Goal: Task Accomplishment & Management: Manage account settings

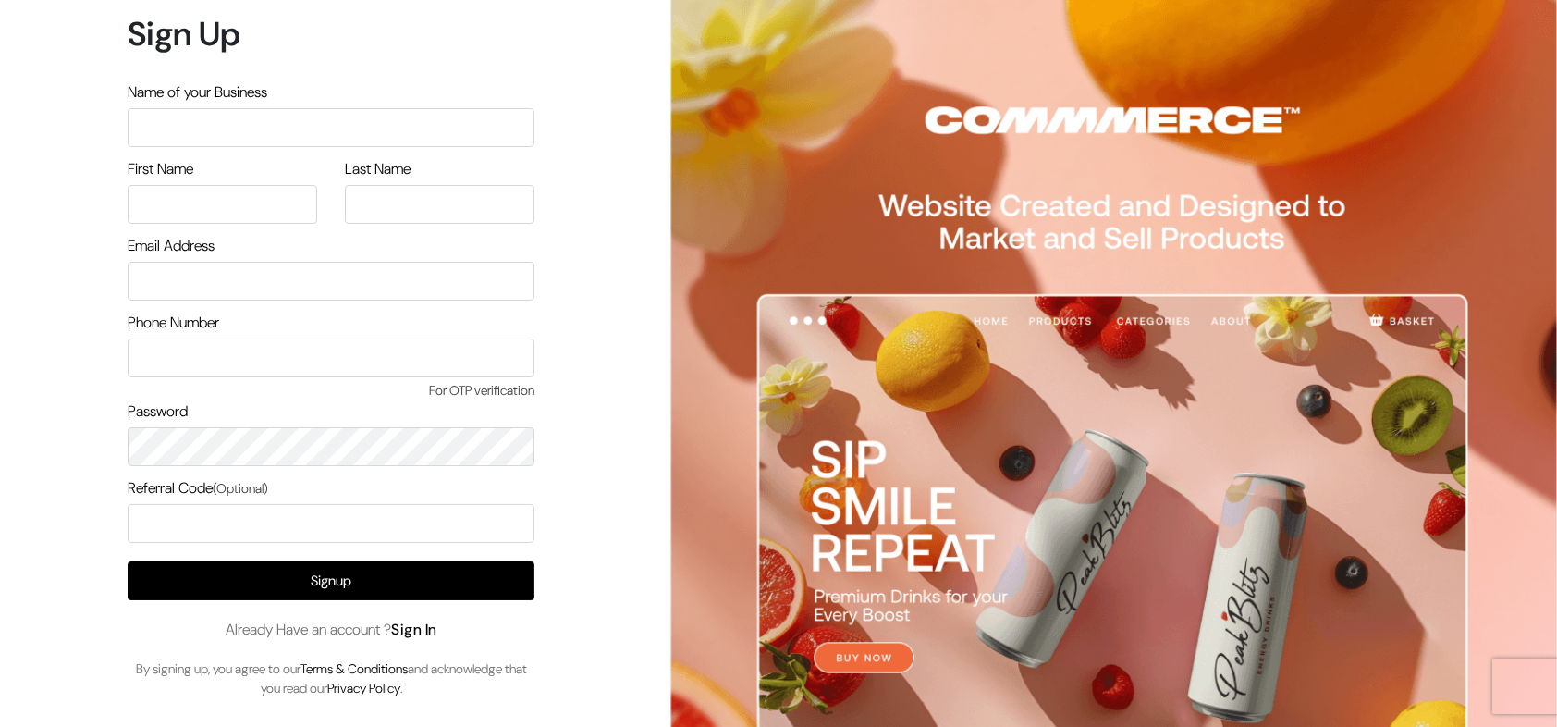
click at [414, 626] on link "Sign In" at bounding box center [414, 629] width 46 height 19
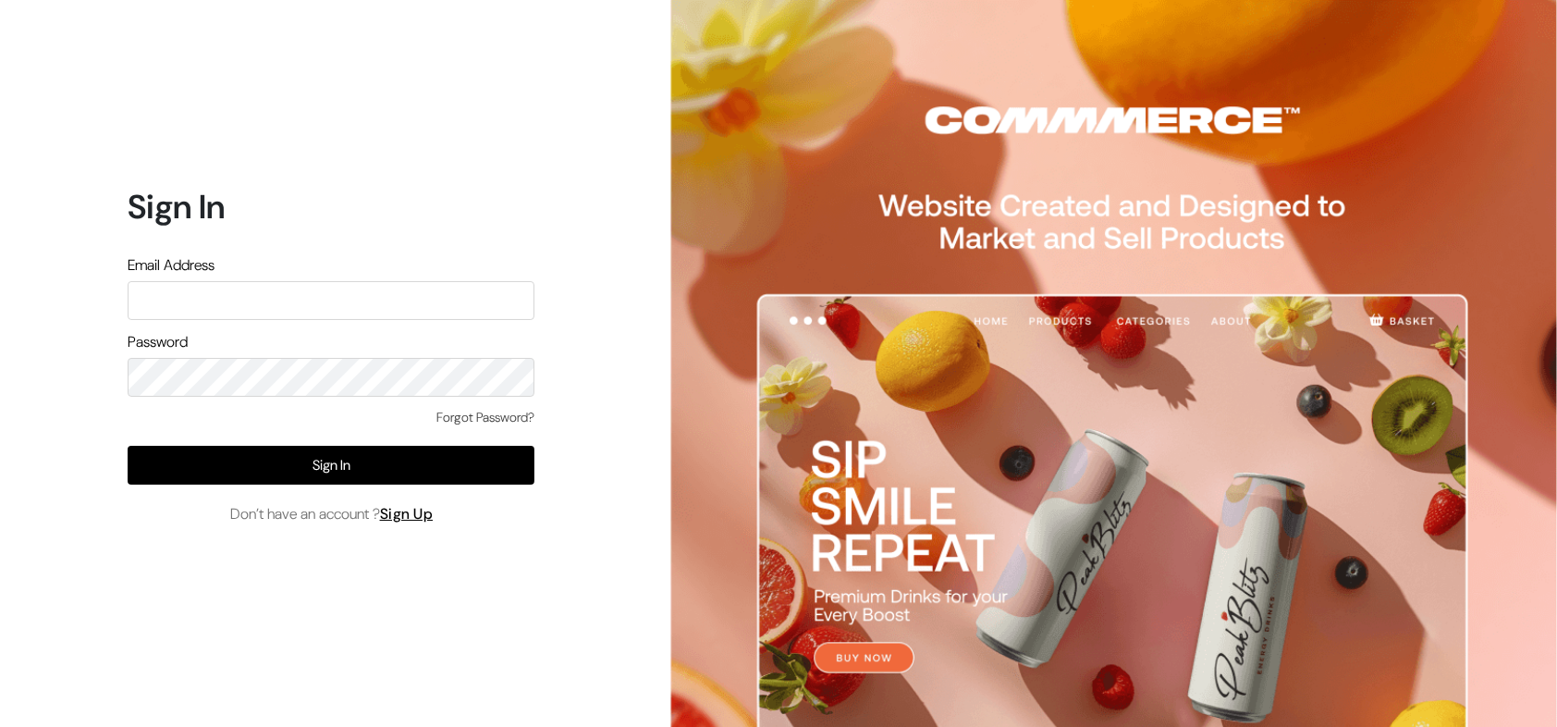
click at [274, 297] on input "text" at bounding box center [331, 300] width 407 height 39
type input "[EMAIL_ADDRESS][DOMAIN_NAME]"
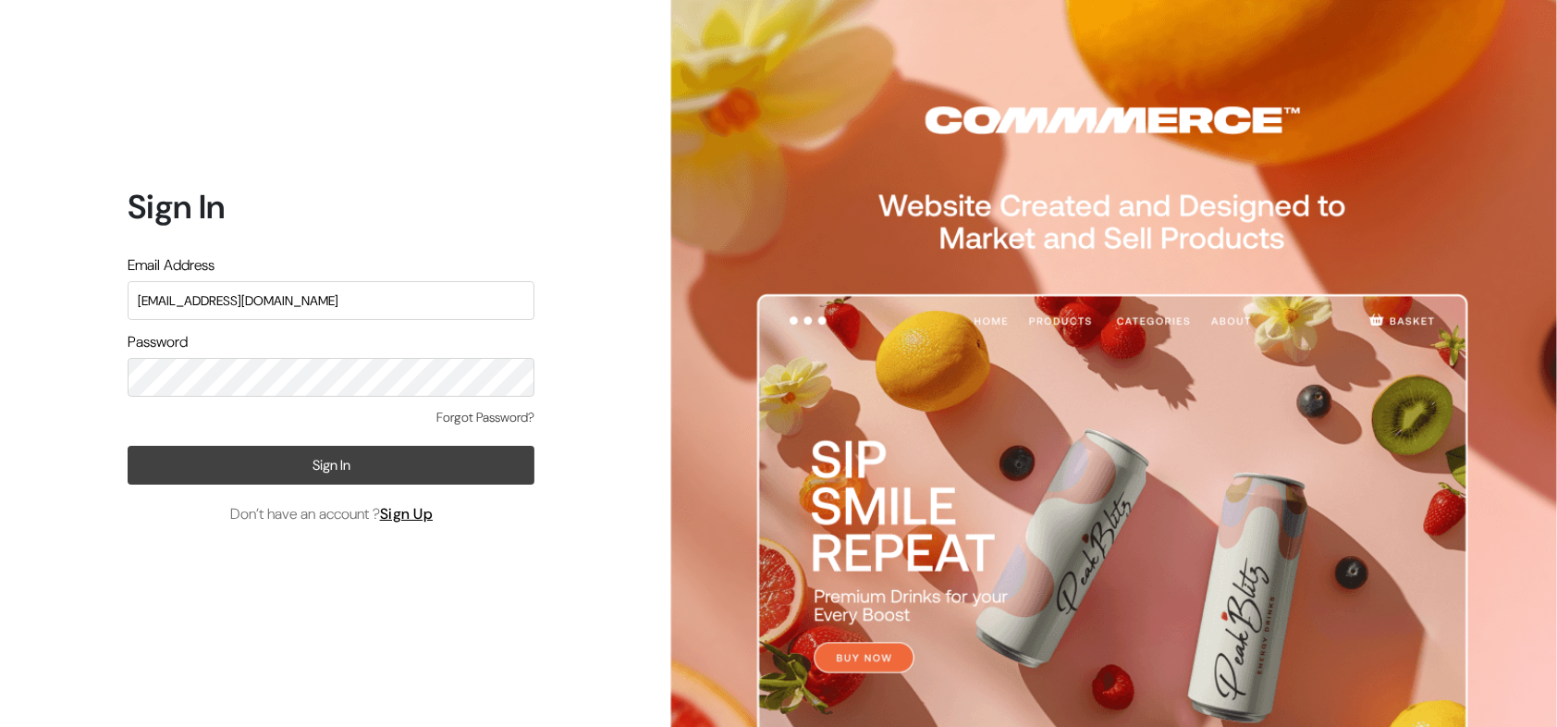
click at [324, 455] on button "Sign In" at bounding box center [331, 465] width 407 height 39
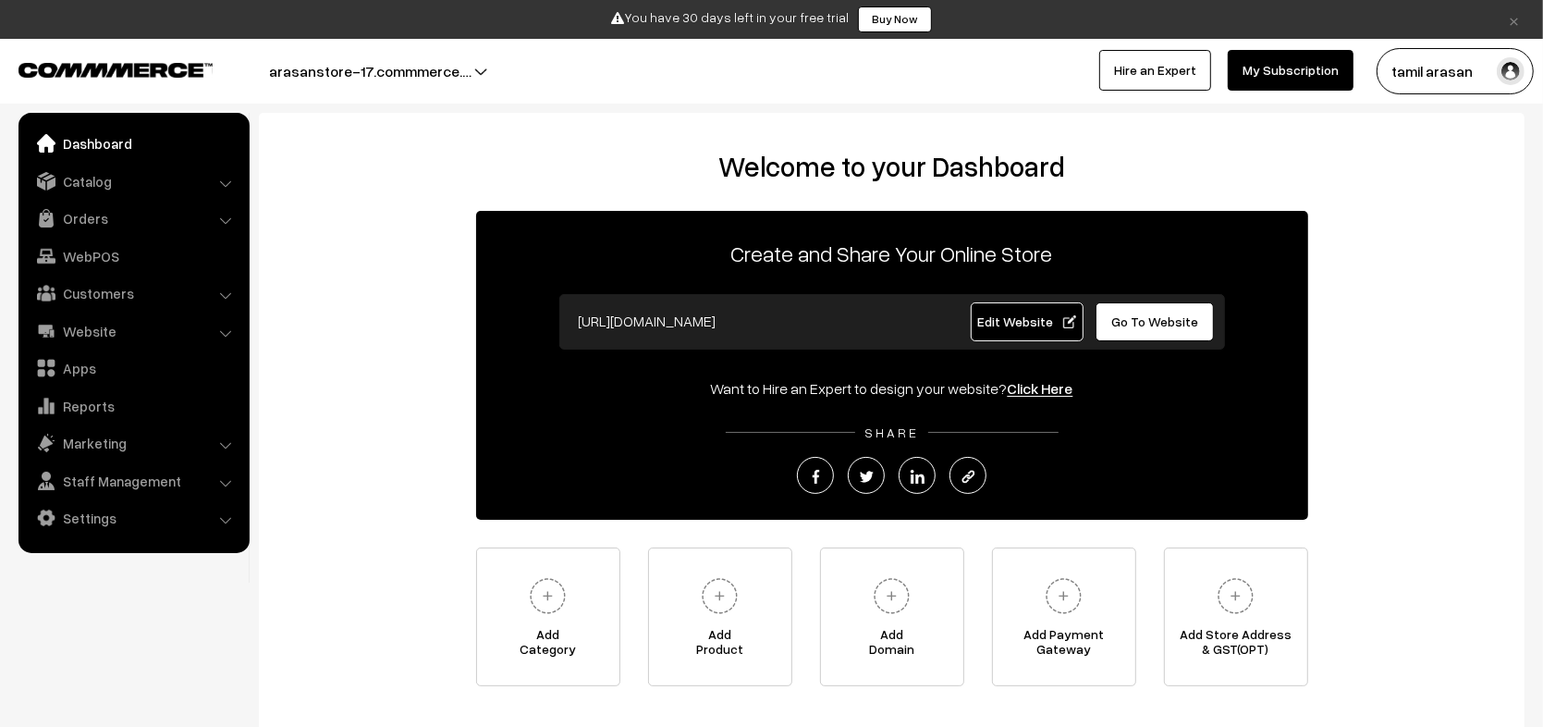
click at [1415, 58] on button "tamil arasan" at bounding box center [1455, 71] width 157 height 46
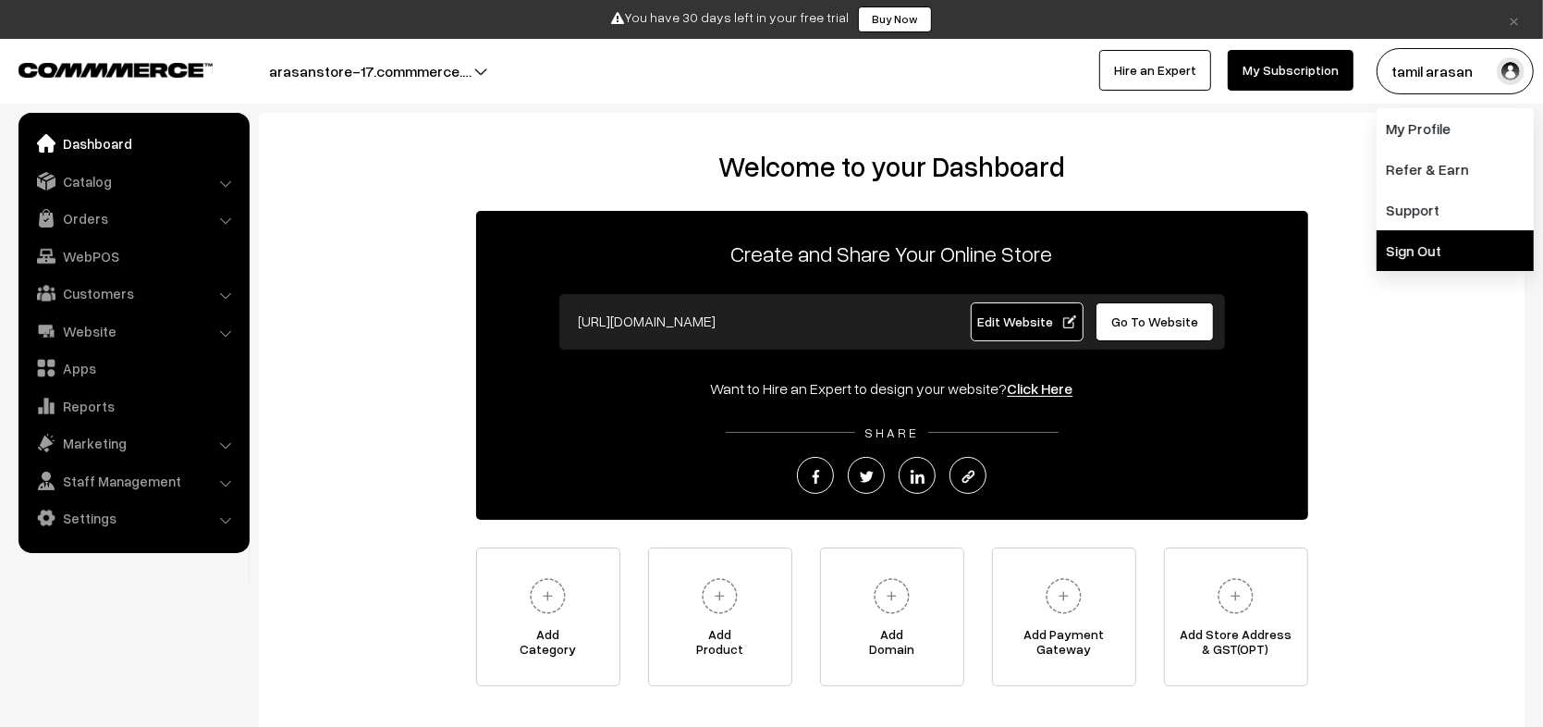
click at [1418, 255] on link "Sign Out" at bounding box center [1455, 250] width 157 height 41
